Goal: Transaction & Acquisition: Purchase product/service

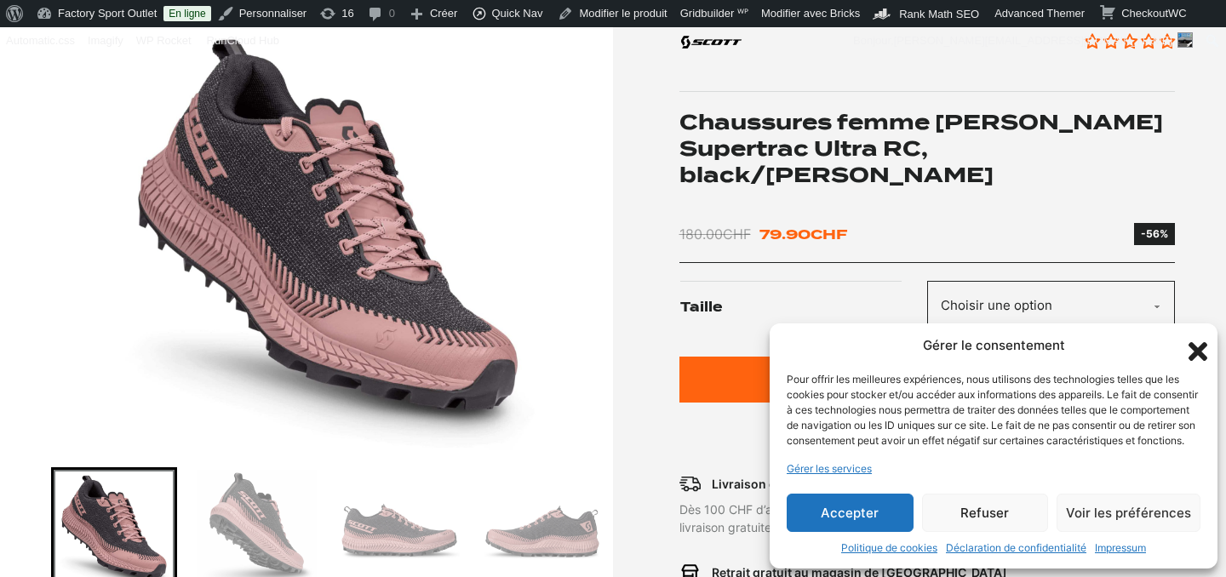
scroll to position [271, 0]
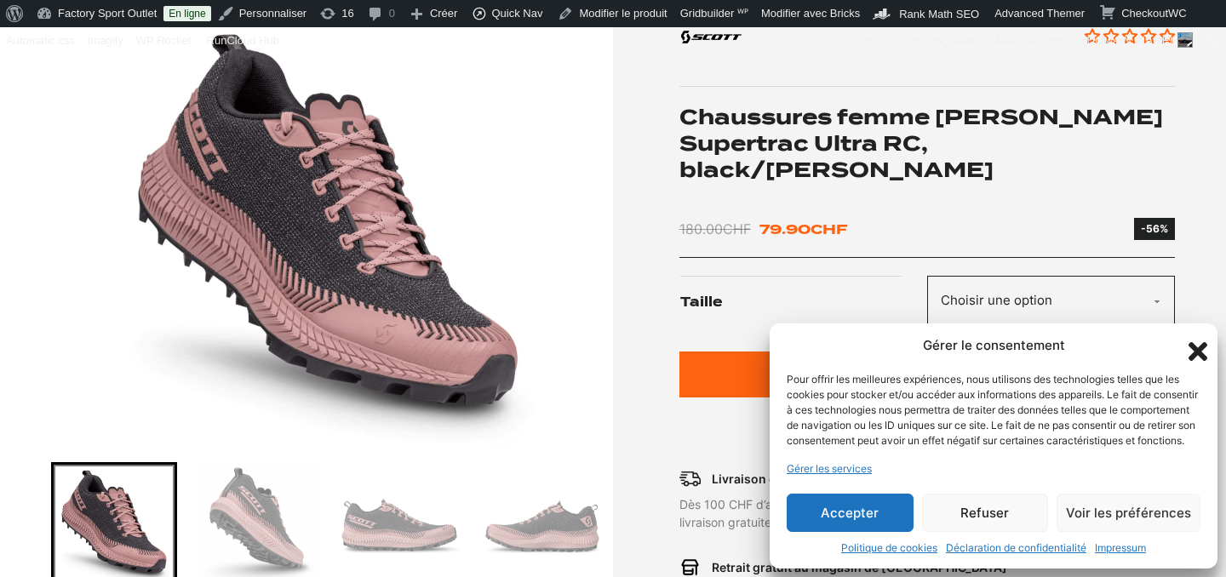
click at [1196, 342] on icon "Fermer la boîte de dialogue" at bounding box center [1198, 351] width 19 height 19
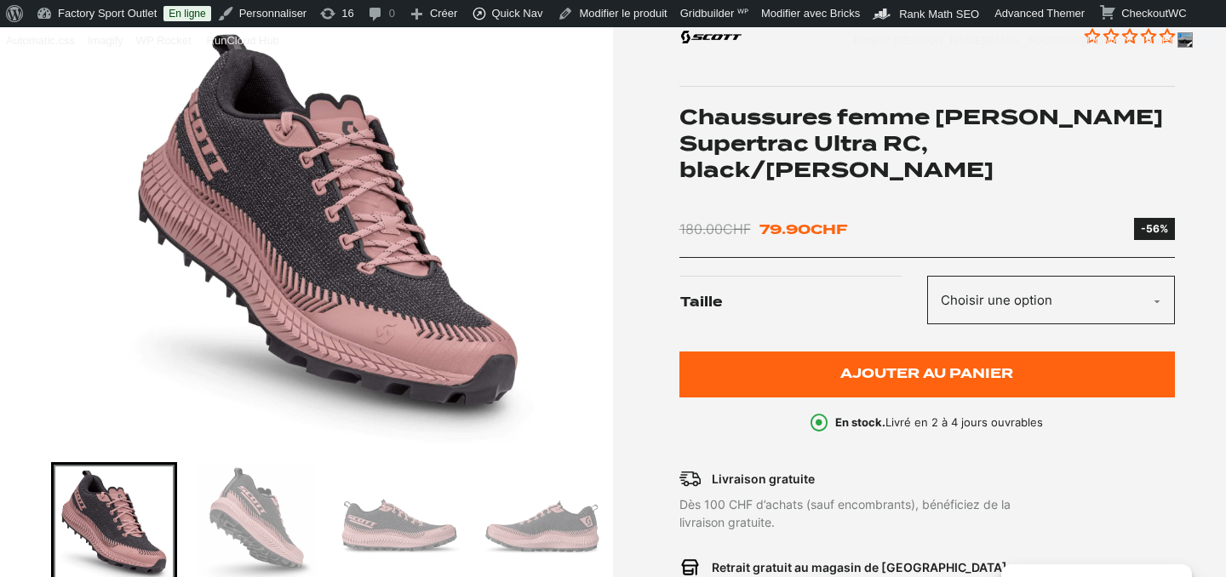
click at [1012, 282] on select "Choisir une option 37.5 38 36.5 40.5" at bounding box center [1051, 300] width 248 height 49
select select "37.5"
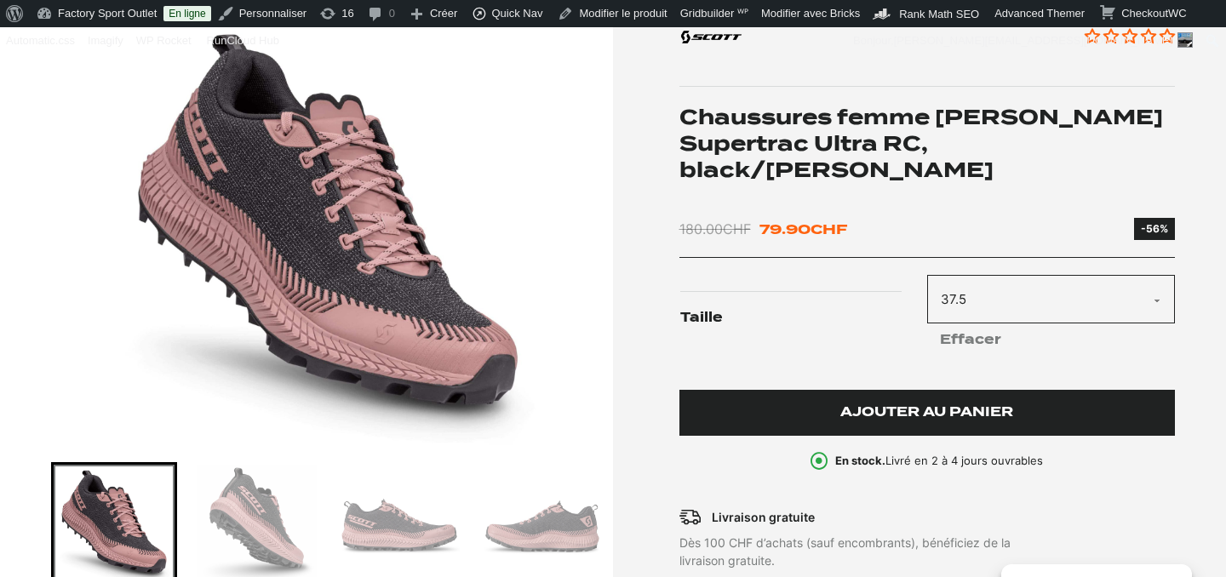
click at [873, 405] on span "Ajouter au panier" at bounding box center [926, 412] width 173 height 14
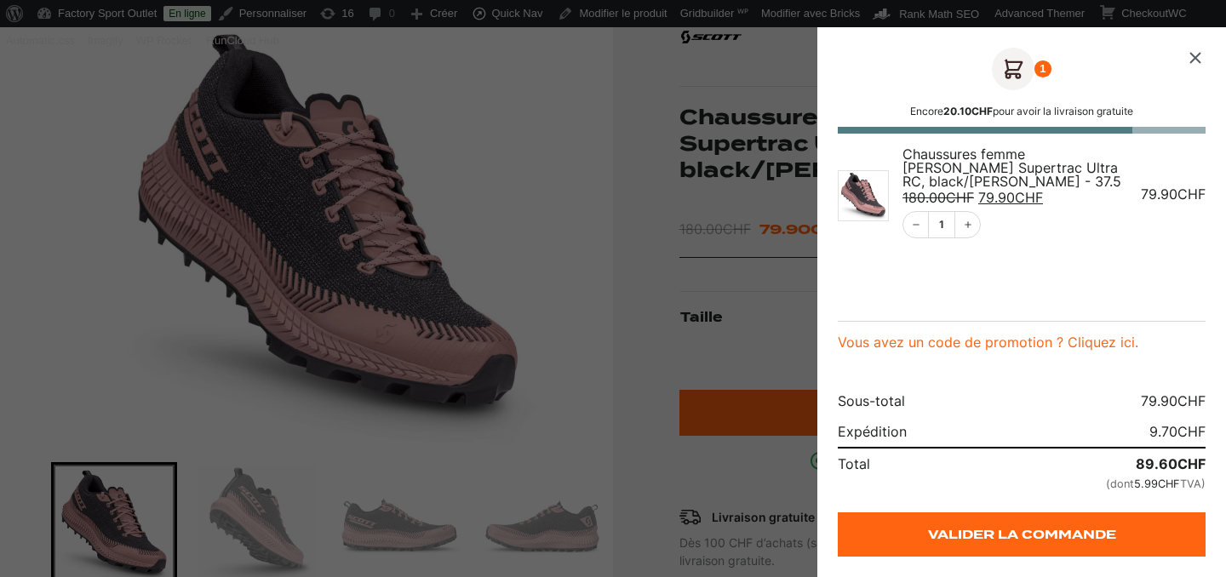
click at [1192, 57] on icon "Fermer le panier" at bounding box center [1195, 58] width 20 height 20
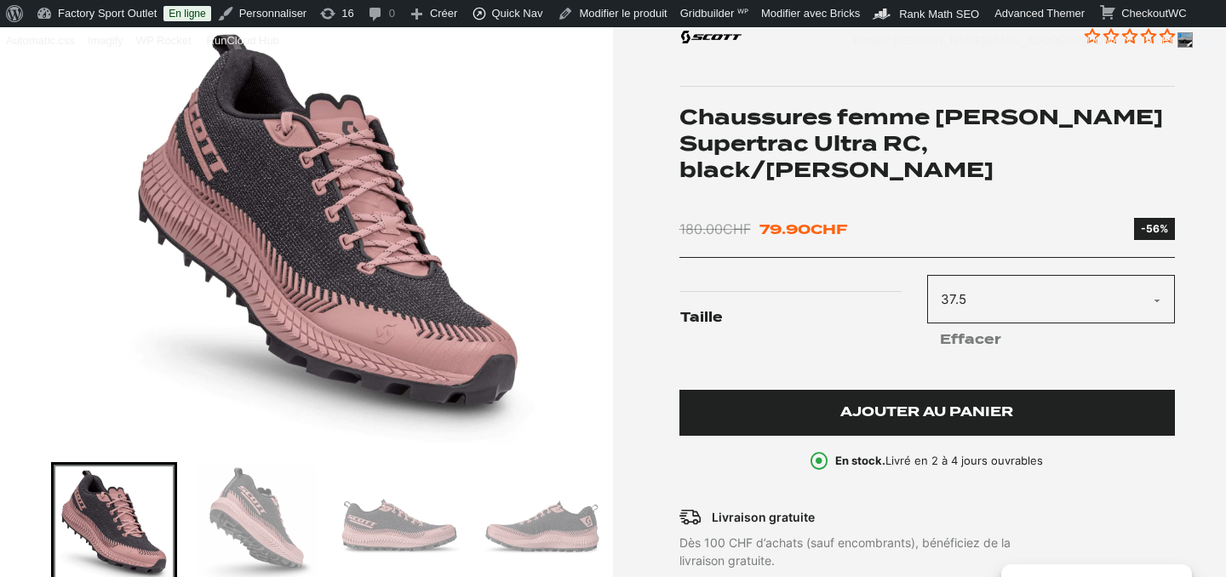
click at [896, 405] on span "Ajouter au panier" at bounding box center [926, 412] width 173 height 14
click at [902, 405] on span "Ajouter au panier" at bounding box center [926, 412] width 173 height 14
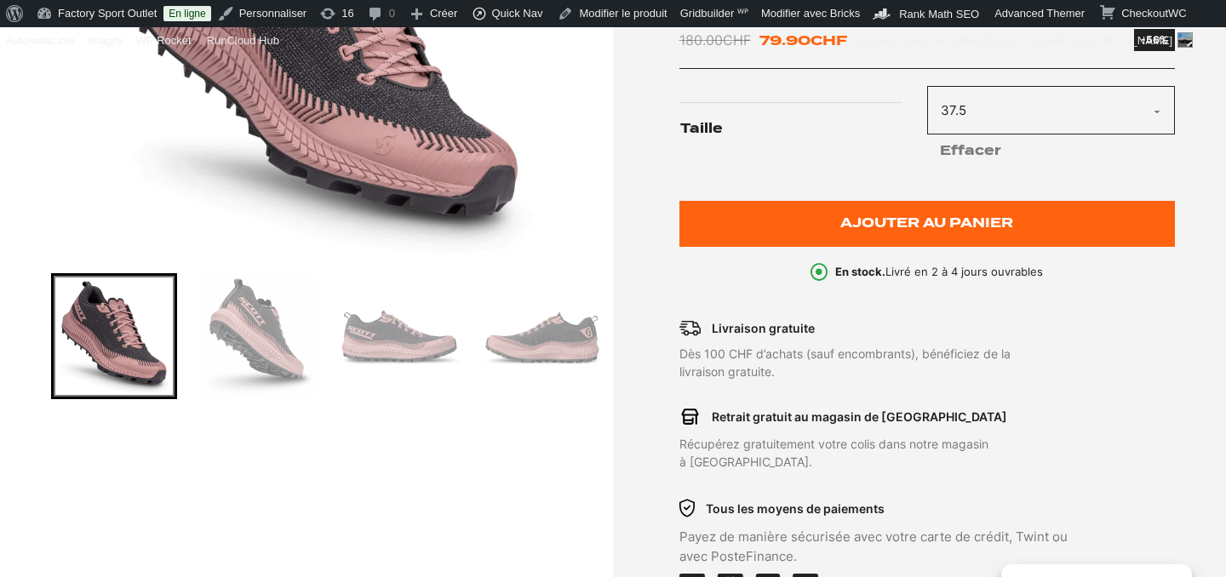
scroll to position [379, 0]
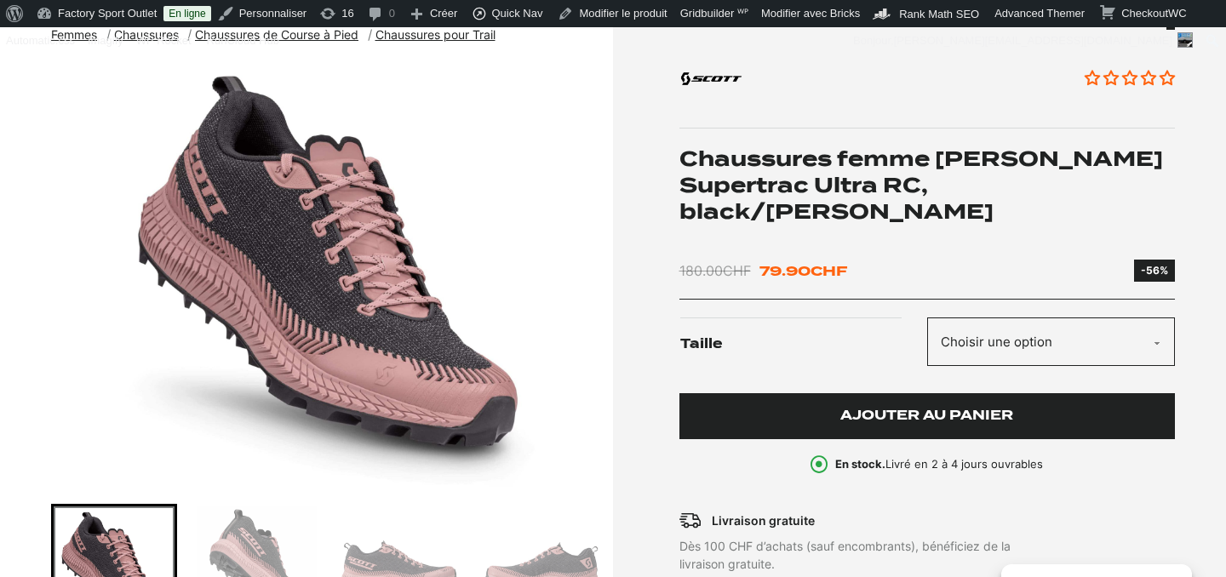
scroll to position [224, 0]
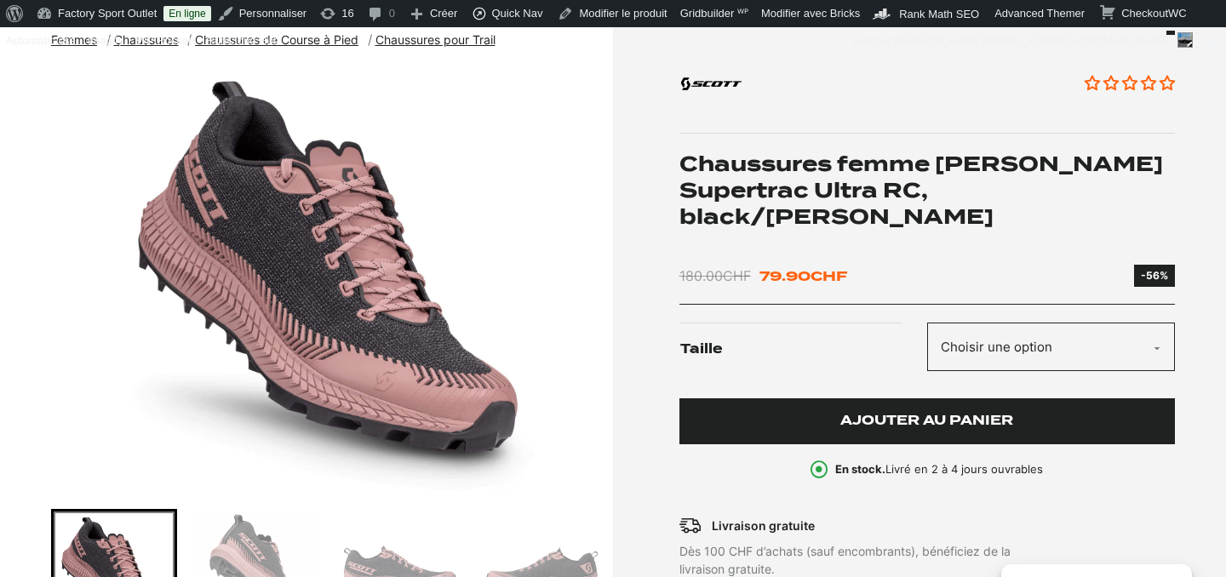
click at [904, 414] on span "Ajouter au panier" at bounding box center [926, 421] width 173 height 14
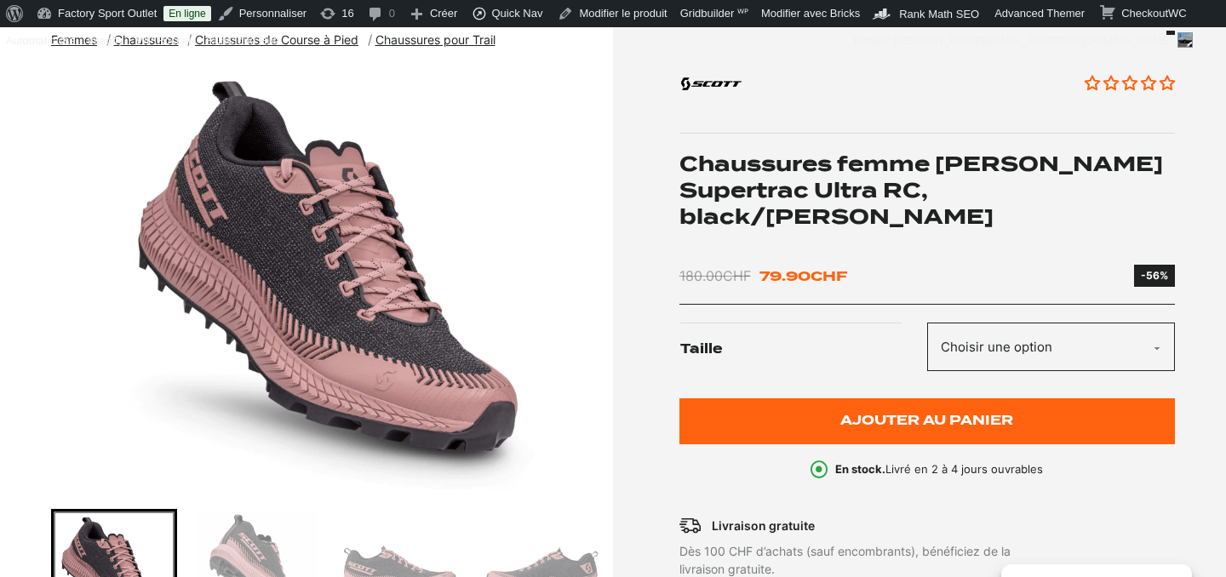
click at [988, 323] on select "Choisir une option 37.5 38 36.5 40.5" at bounding box center [1051, 347] width 248 height 49
select select "37.5"
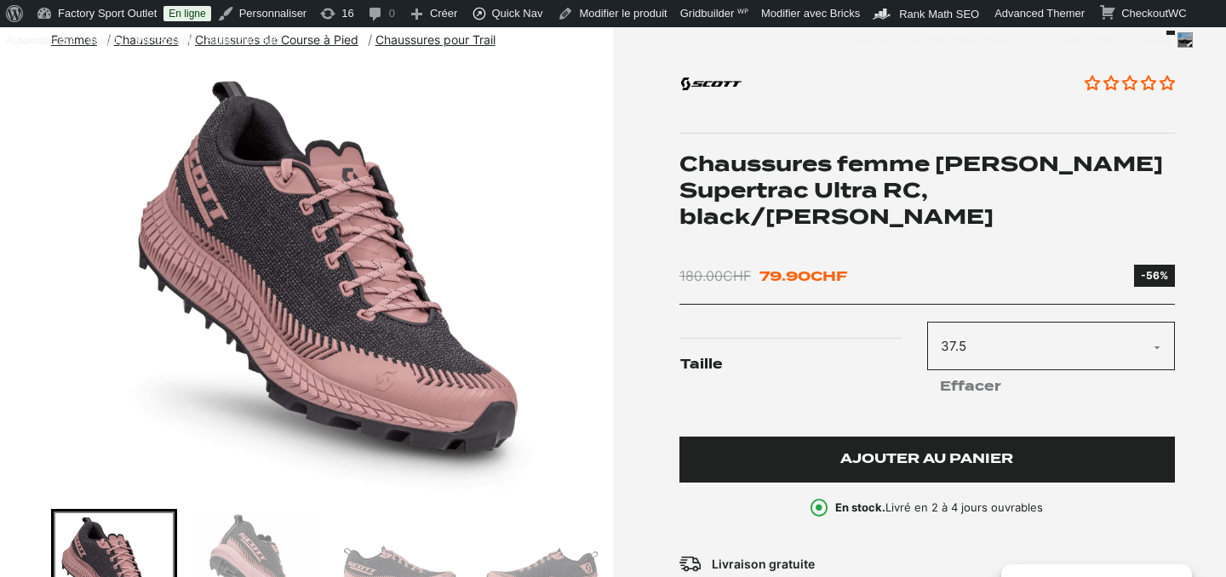
click at [920, 437] on button "Ajouter au panier" at bounding box center [927, 460] width 496 height 47
click at [919, 452] on span "Ajouter au panier" at bounding box center [926, 459] width 173 height 14
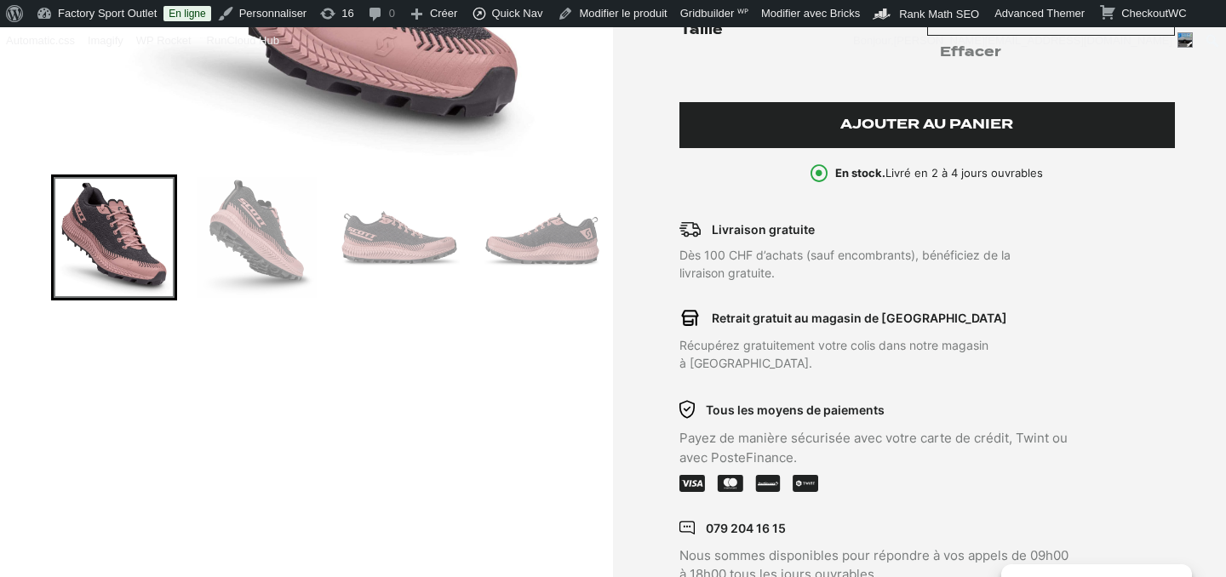
scroll to position [561, 0]
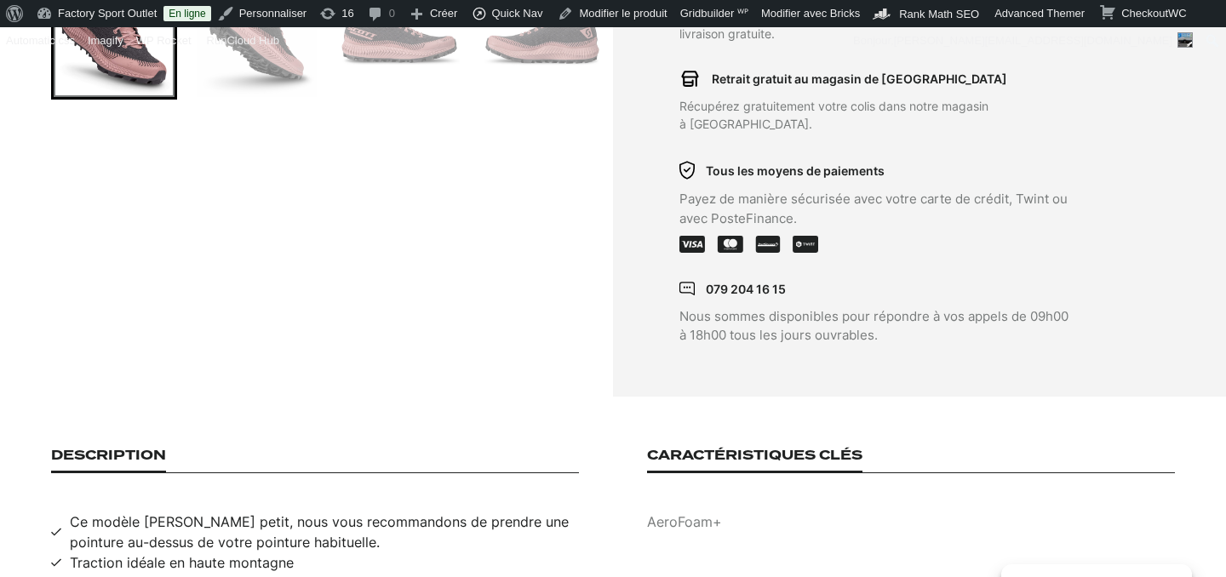
scroll to position [496, 0]
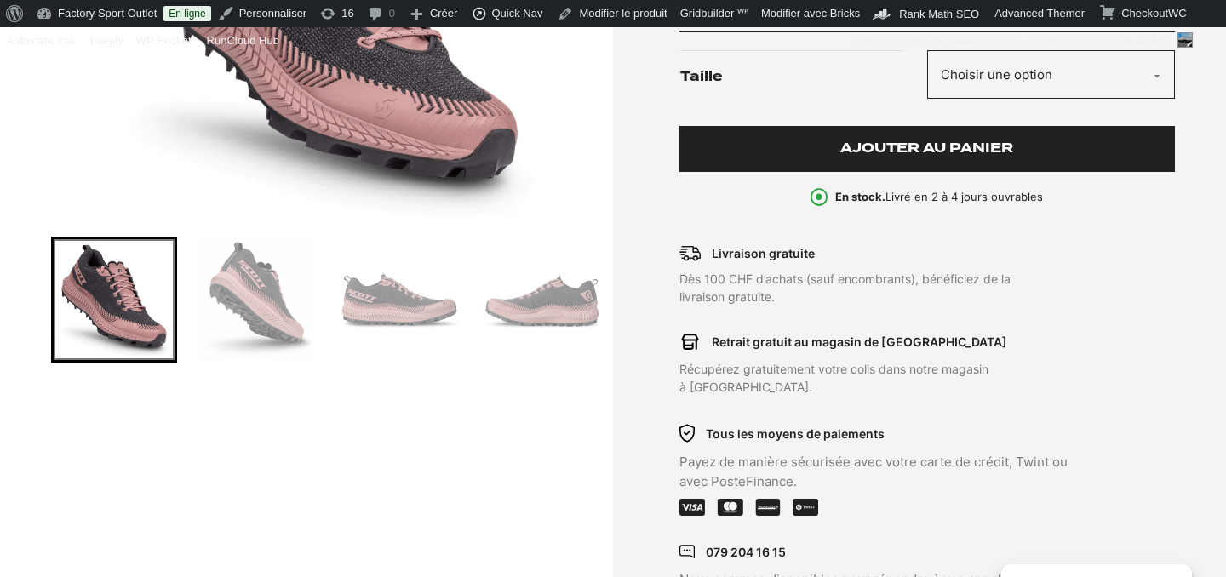
click at [879, 135] on button "Ajouter au panier" at bounding box center [927, 149] width 496 height 47
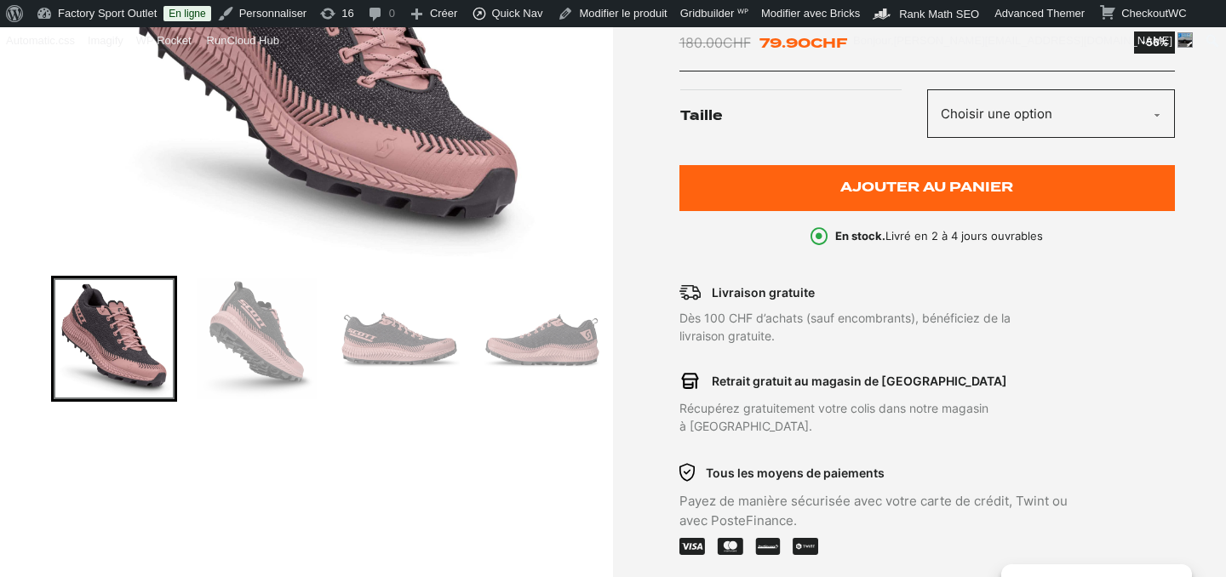
scroll to position [332, 0]
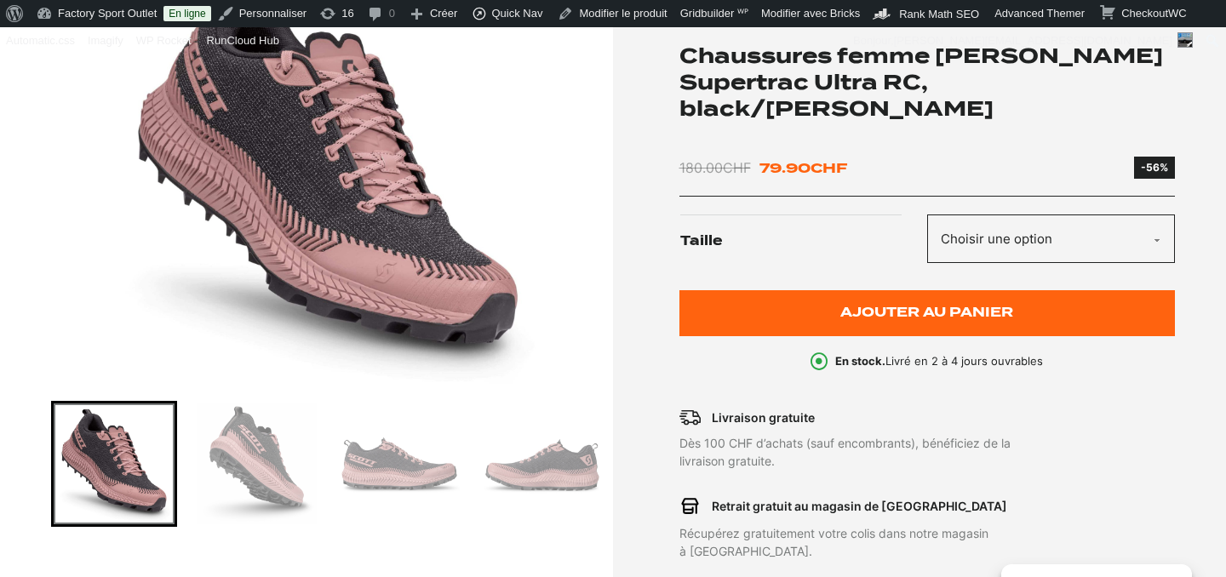
click at [964, 215] on select "Choisir une option 37.5 38 36.5 40.5" at bounding box center [1051, 239] width 248 height 49
select select "37.5"
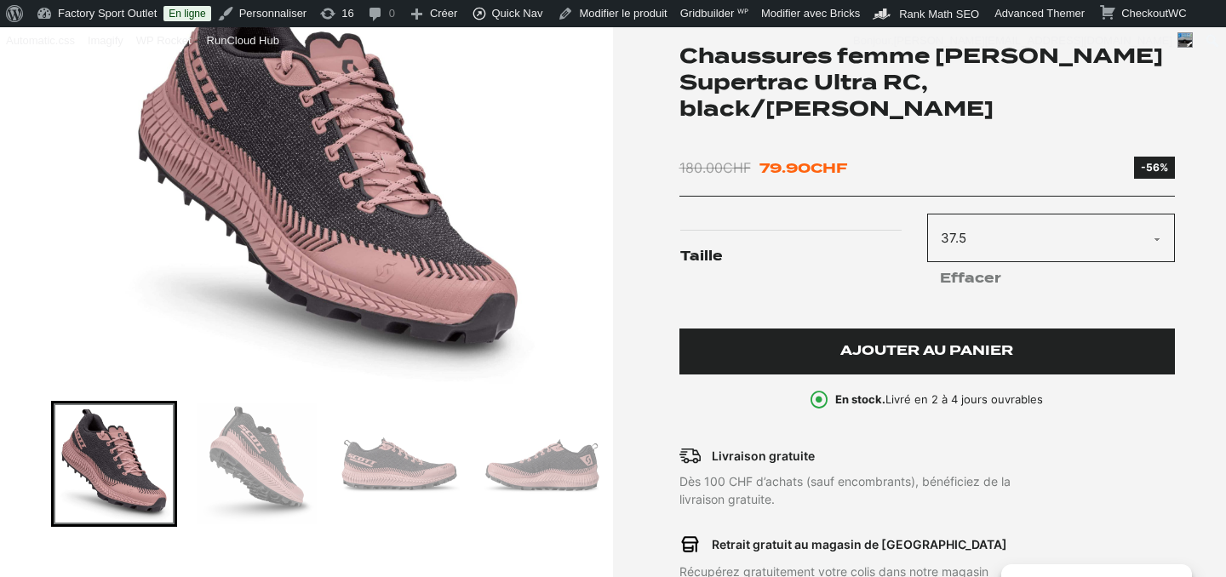
click at [887, 344] on span "Ajouter au panier" at bounding box center [926, 351] width 173 height 14
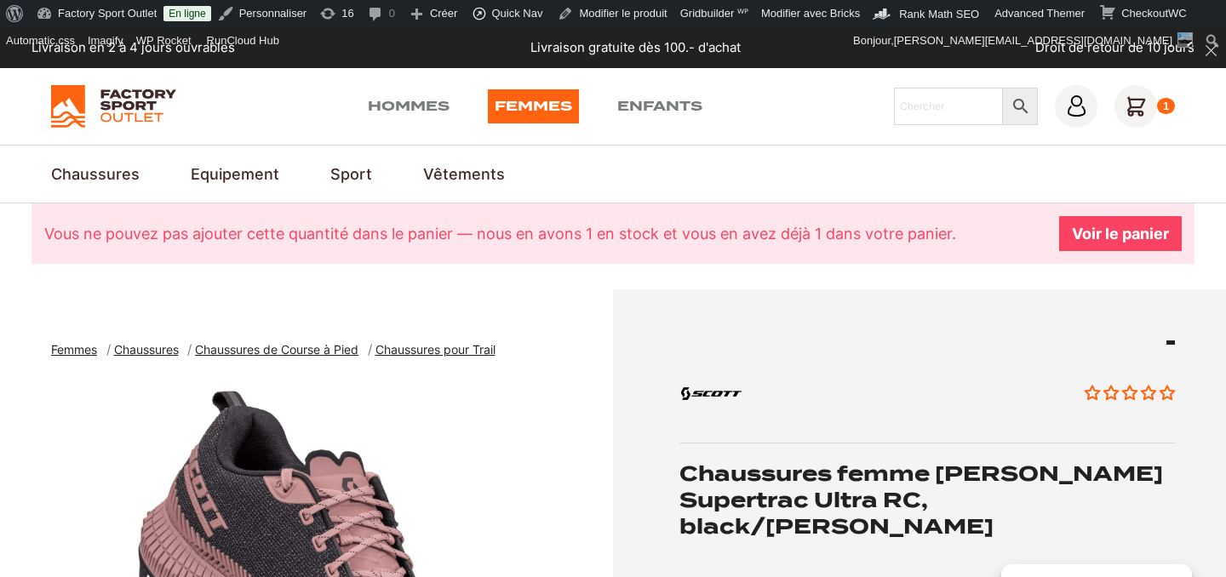
click at [1113, 238] on link "Voir le panier" at bounding box center [1120, 233] width 123 height 35
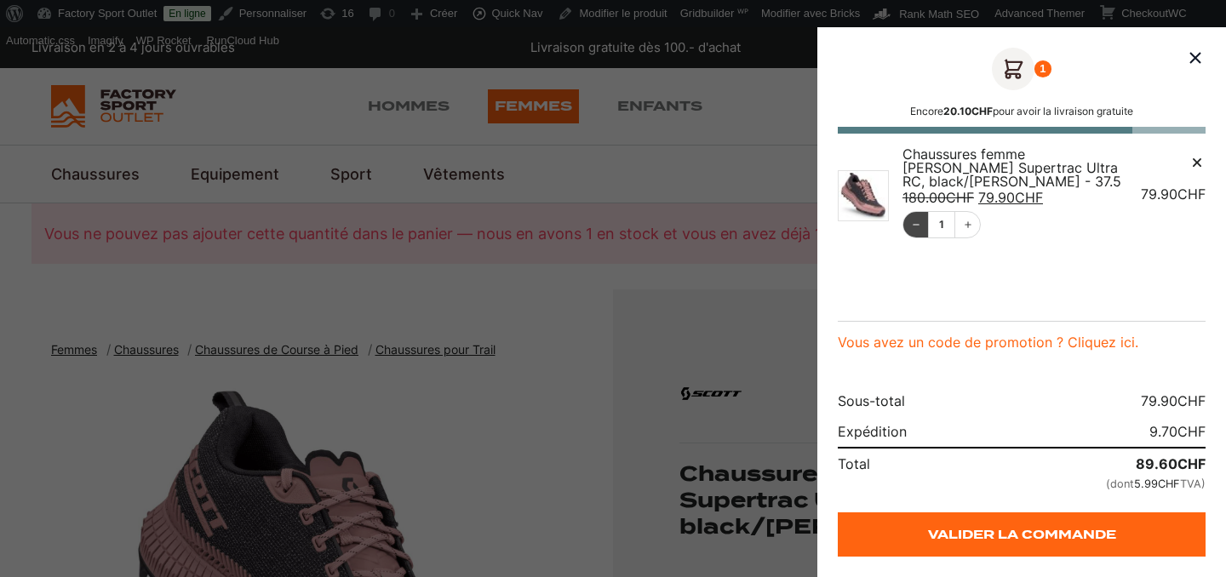
click at [917, 223] on icon "Décrémentation" at bounding box center [916, 225] width 10 height 10
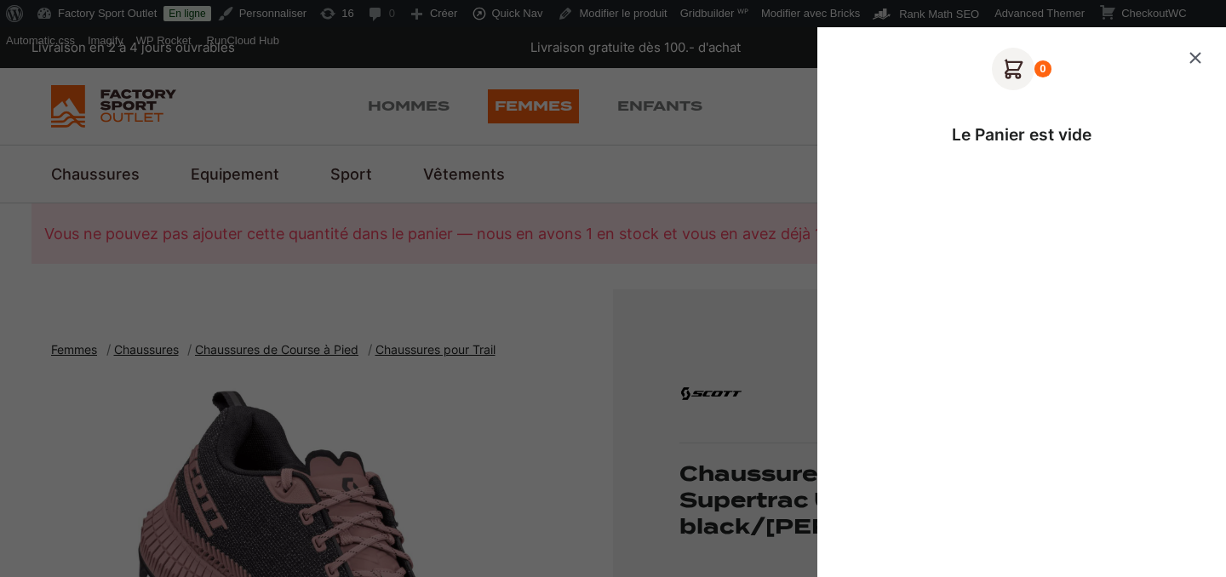
click at [1198, 59] on icon "Fermer le panier" at bounding box center [1195, 58] width 20 height 20
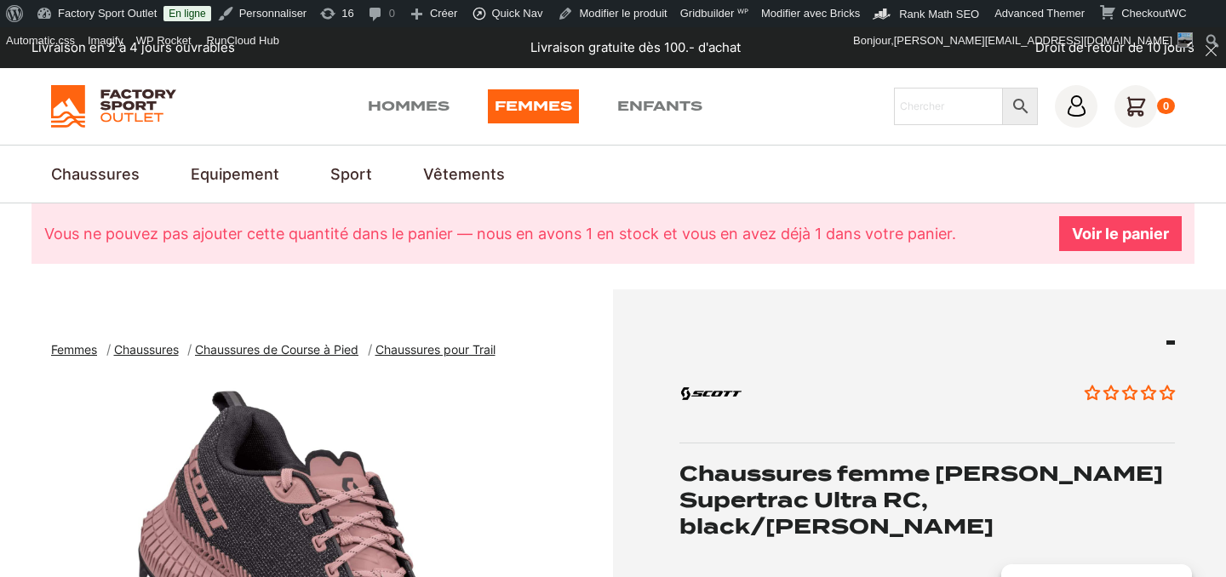
click at [1065, 246] on link "Voir le panier" at bounding box center [1120, 233] width 123 height 35
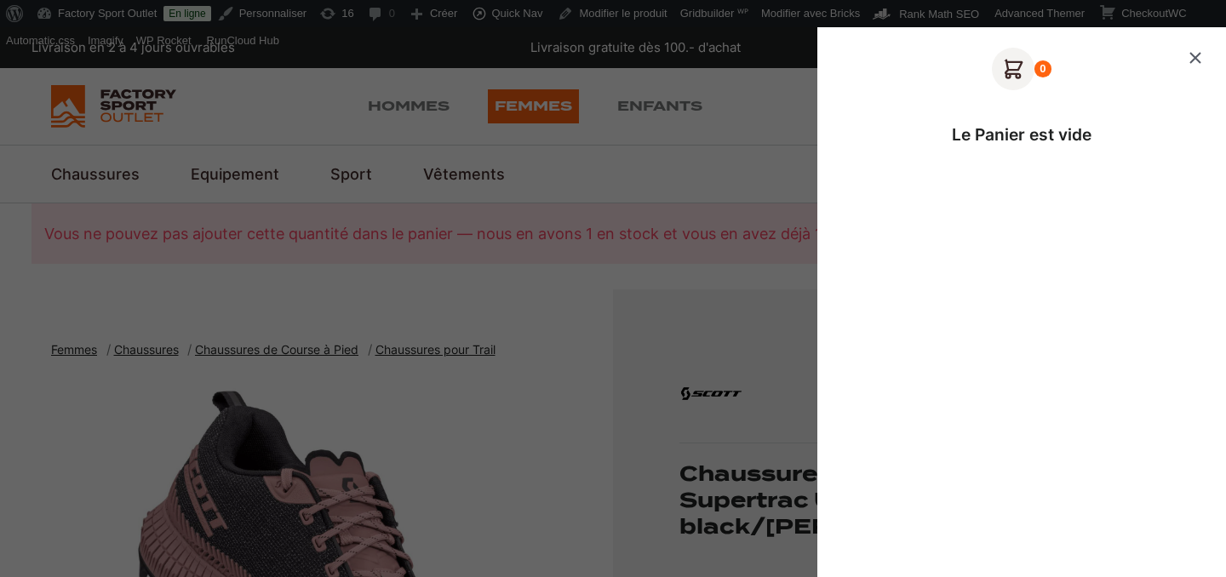
click at [1190, 60] on icon "Fermer le panier" at bounding box center [1195, 58] width 20 height 20
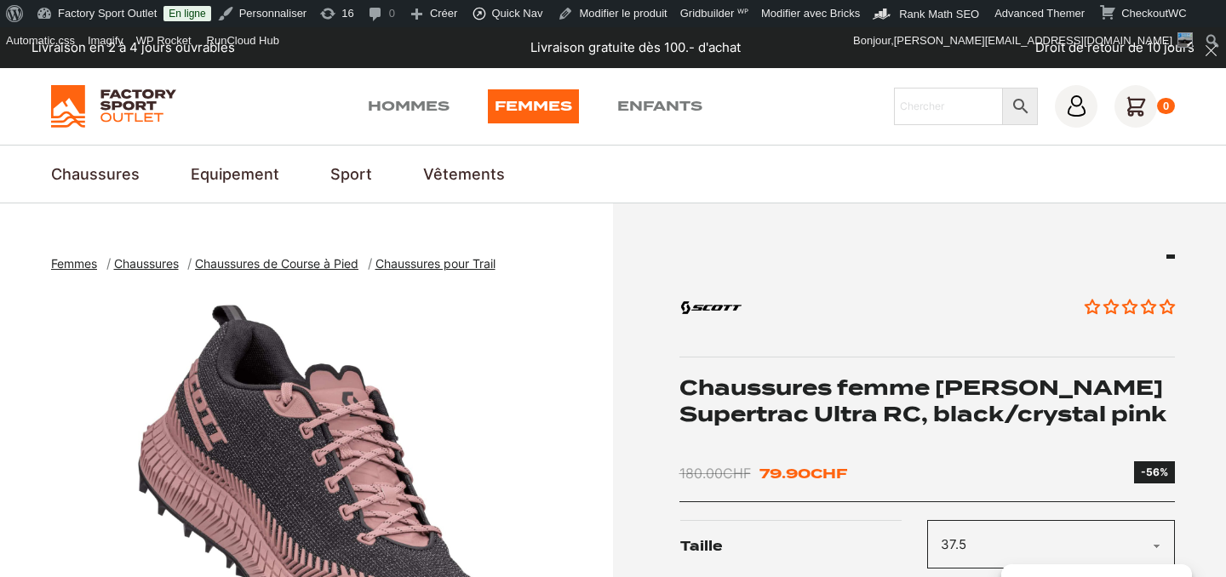
select select "37.5"
